Goal: Find specific page/section: Find specific page/section

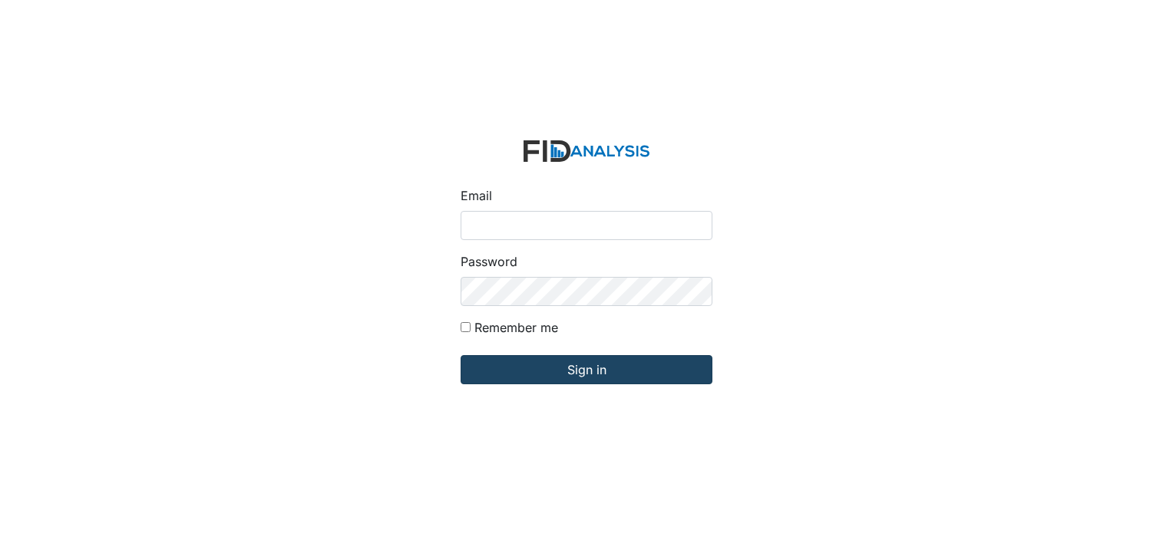
type input "[PERSON_NAME][EMAIL_ADDRESS][DOMAIN_NAME]"
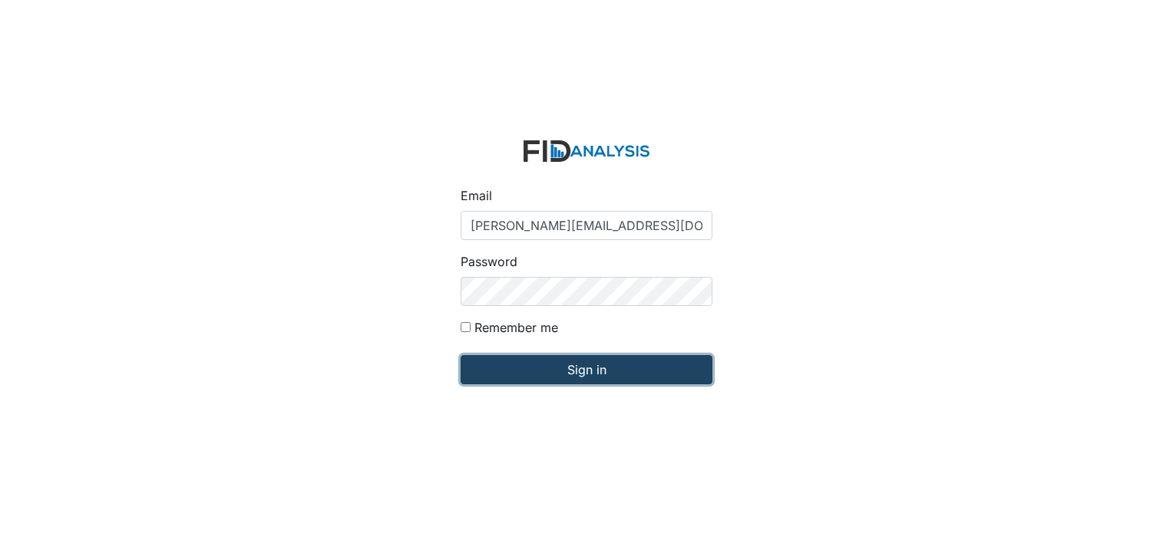
click at [585, 371] on input "Sign in" at bounding box center [586, 369] width 252 height 29
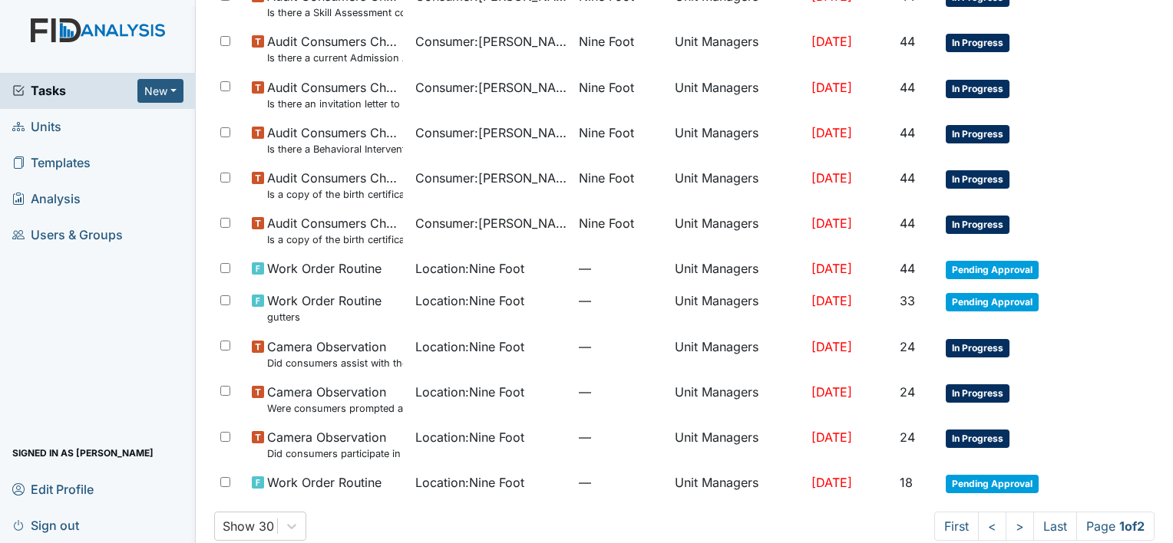
scroll to position [972, 0]
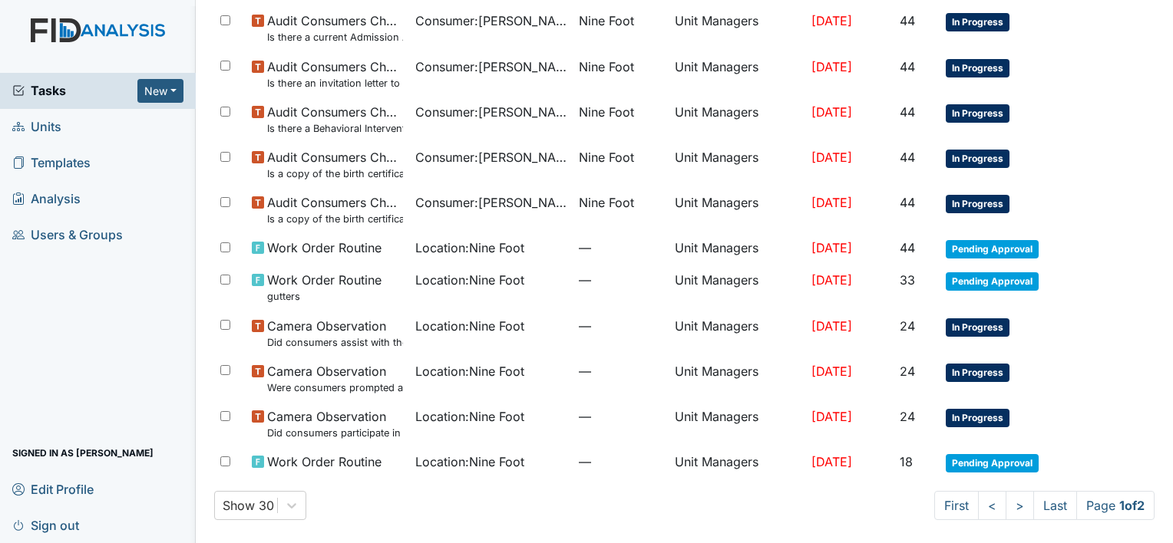
click at [53, 125] on span "Units" at bounding box center [36, 127] width 49 height 24
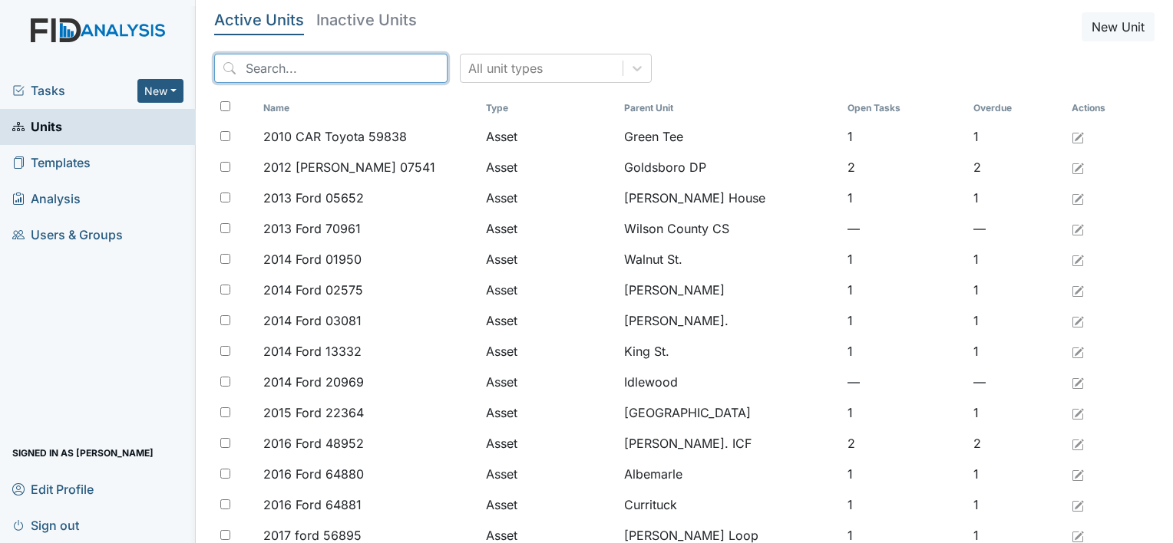
click at [270, 74] on input "search" at bounding box center [330, 68] width 233 height 29
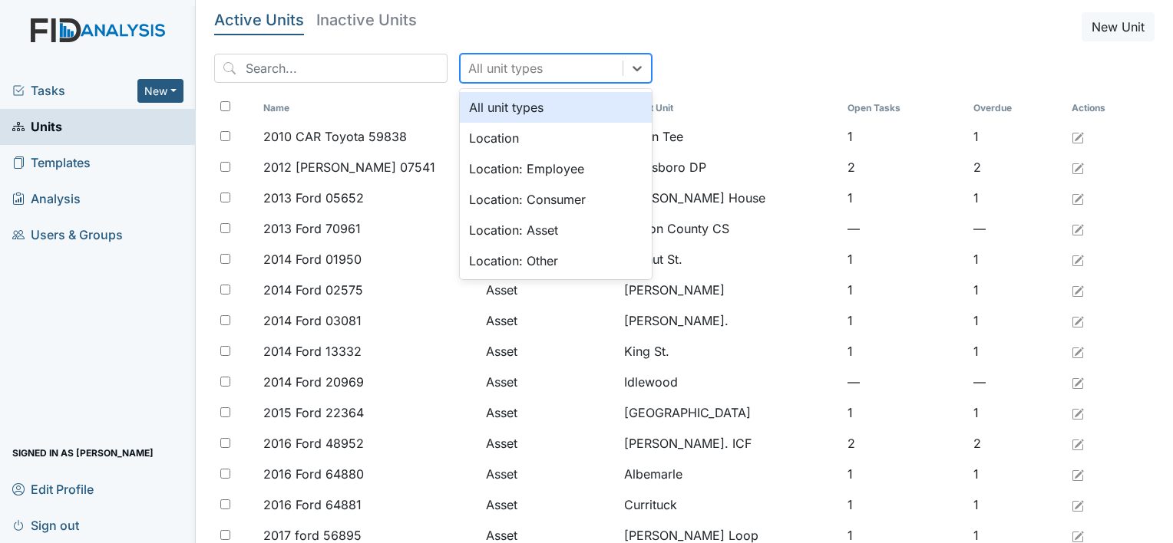
click at [485, 71] on div "All unit types" at bounding box center [505, 68] width 74 height 18
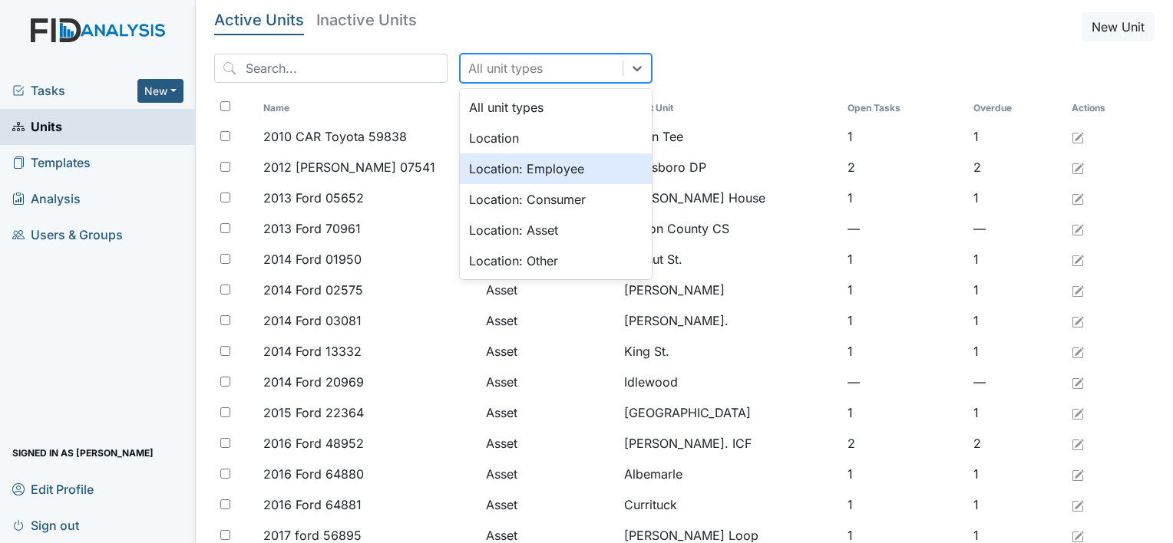
click at [528, 169] on div "Location: Employee" at bounding box center [556, 168] width 192 height 31
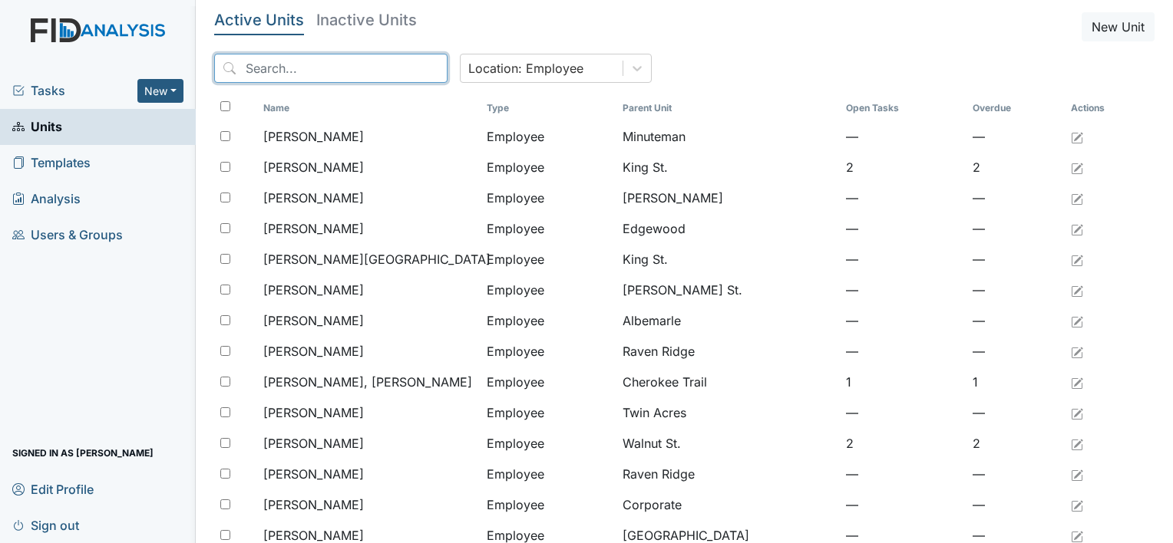
click at [251, 71] on input "search" at bounding box center [330, 68] width 233 height 29
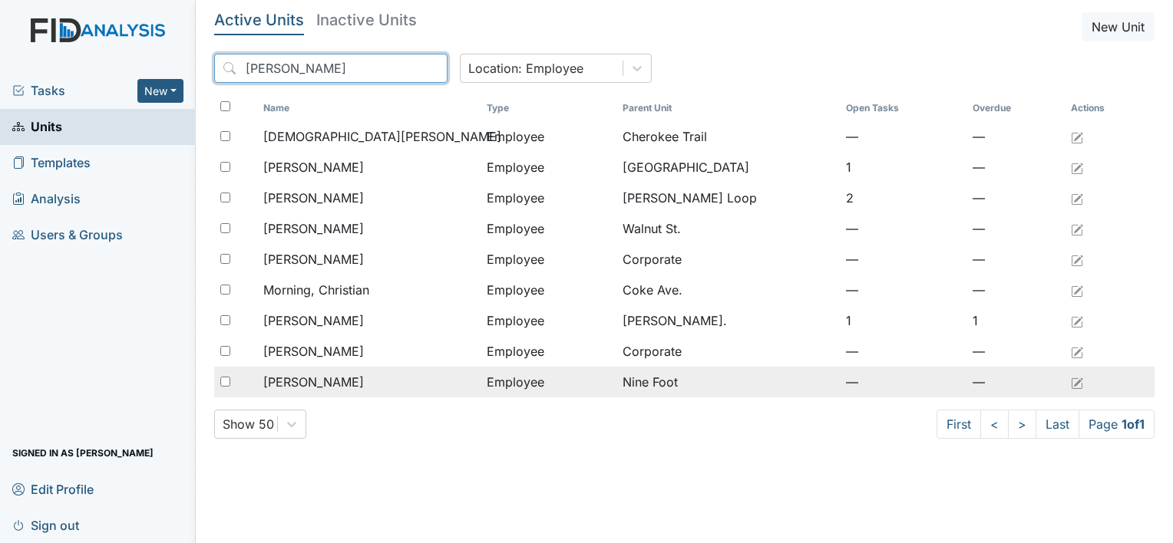
type input "[PERSON_NAME]"
click at [350, 390] on span "[PERSON_NAME]" at bounding box center [313, 382] width 101 height 18
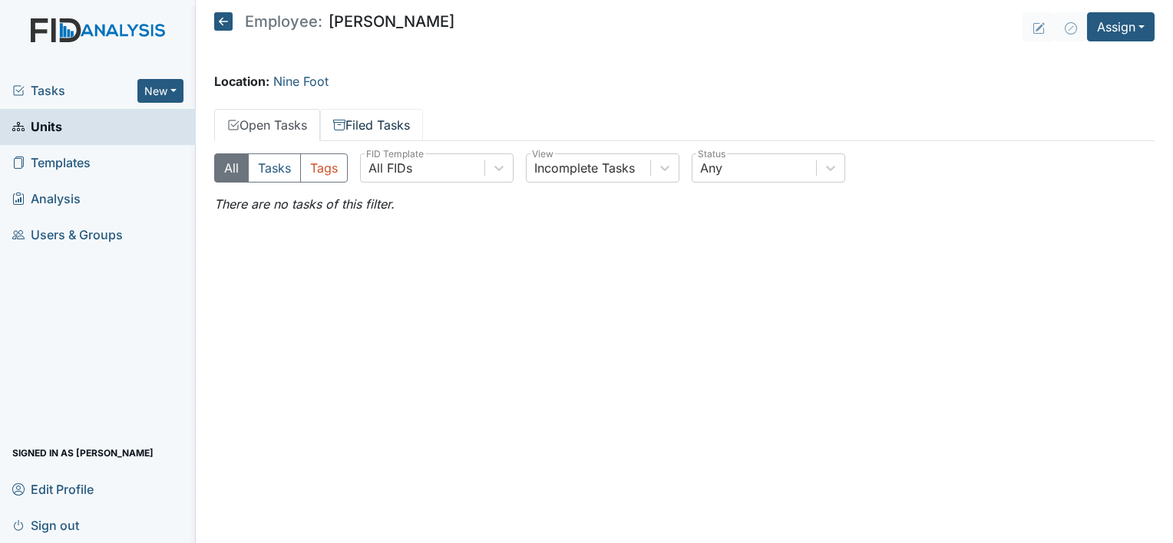
click at [393, 123] on link "Filed Tasks" at bounding box center [371, 125] width 103 height 32
click at [1030, 464] on main "Employee: Christopher Williams Assign Assign Form Assign Inspection Assign Docu…" at bounding box center [684, 271] width 977 height 543
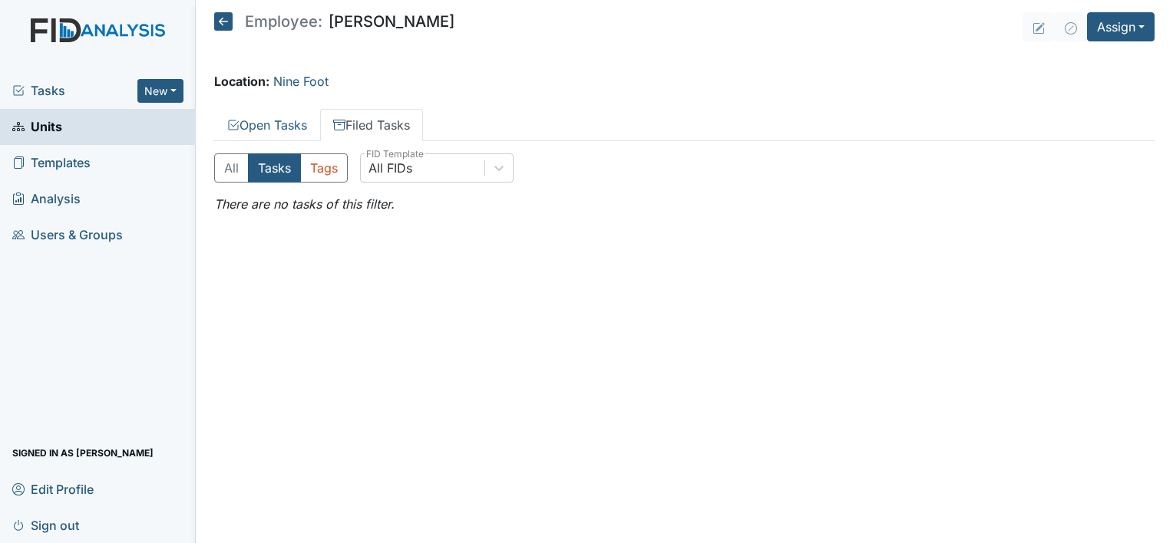
click at [1030, 464] on main "Employee: Christopher Williams Assign Assign Form Assign Inspection Assign Docu…" at bounding box center [684, 271] width 977 height 543
click at [298, 282] on main "Employee: Christopher Williams Assign Assign Form Assign Inspection Assign Docu…" at bounding box center [684, 271] width 977 height 543
click at [260, 122] on link "Open Tasks" at bounding box center [267, 125] width 106 height 32
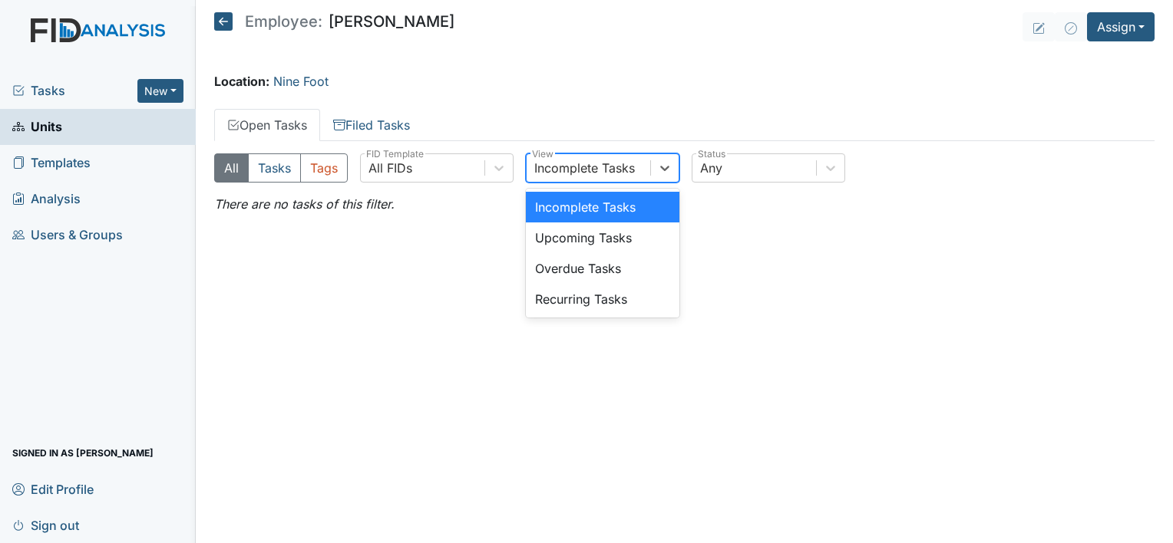
click at [601, 164] on div "Incomplete Tasks" at bounding box center [584, 168] width 101 height 18
click at [573, 242] on div "Upcoming Tasks" at bounding box center [602, 238] width 153 height 31
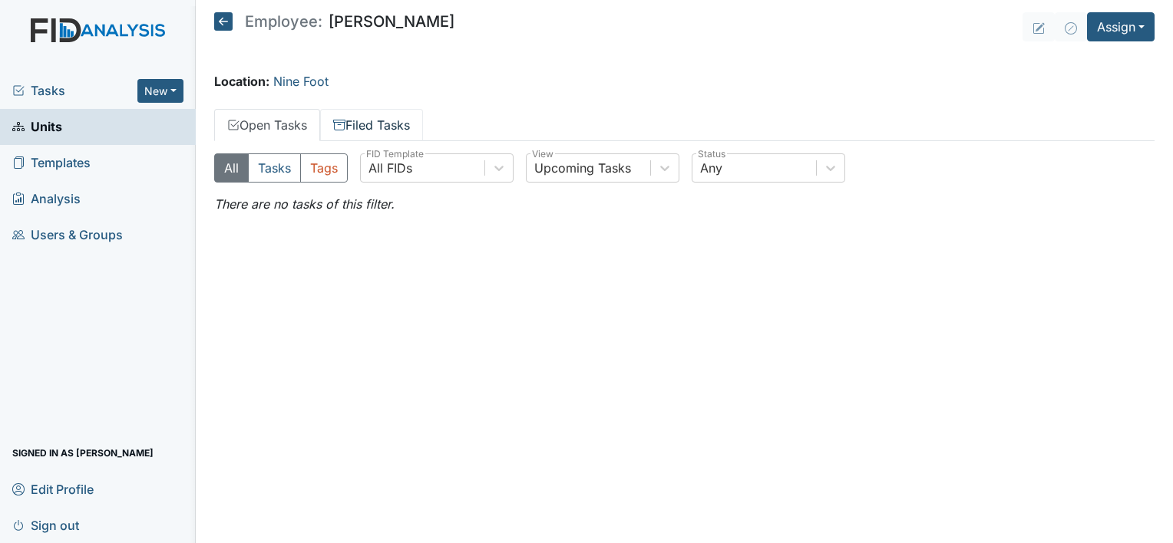
click at [359, 116] on link "Filed Tasks" at bounding box center [371, 125] width 103 height 32
